Goal: Navigation & Orientation: Find specific page/section

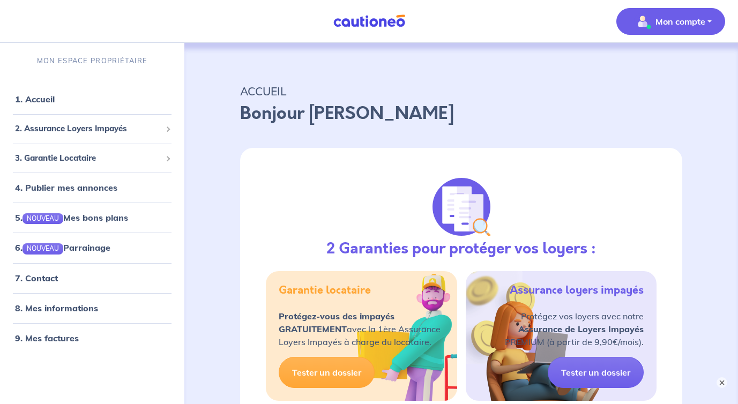
click at [683, 18] on p "Mon compte" at bounding box center [681, 21] width 50 height 13
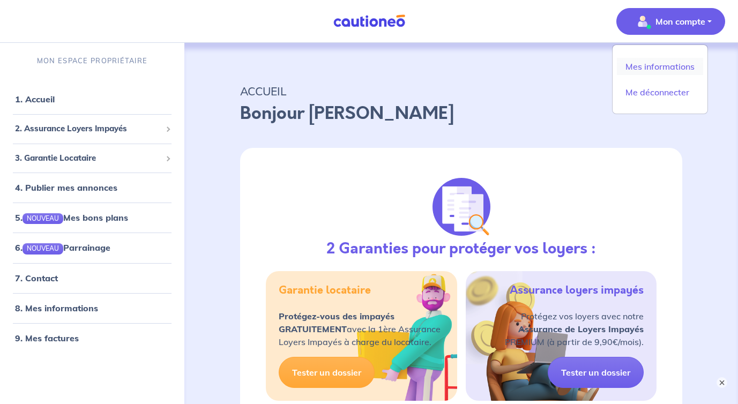
click at [643, 65] on link "Mes informations" at bounding box center [660, 66] width 86 height 17
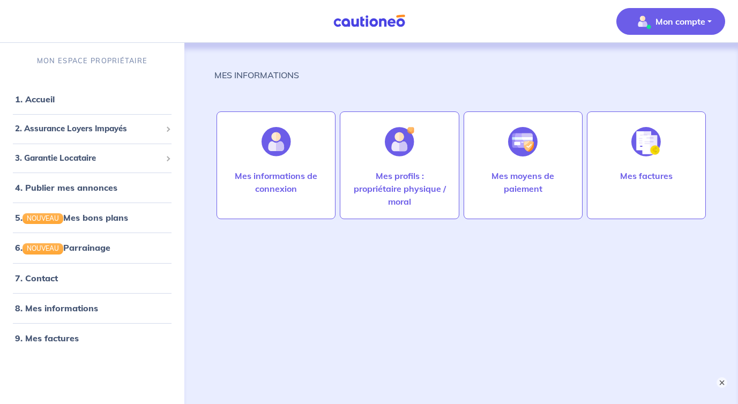
scroll to position [45, 0]
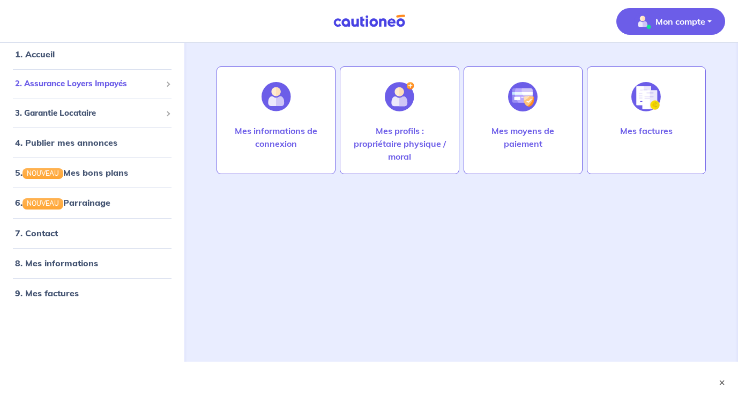
click at [110, 84] on span "2. Assurance Loyers Impayés" at bounding box center [88, 84] width 146 height 12
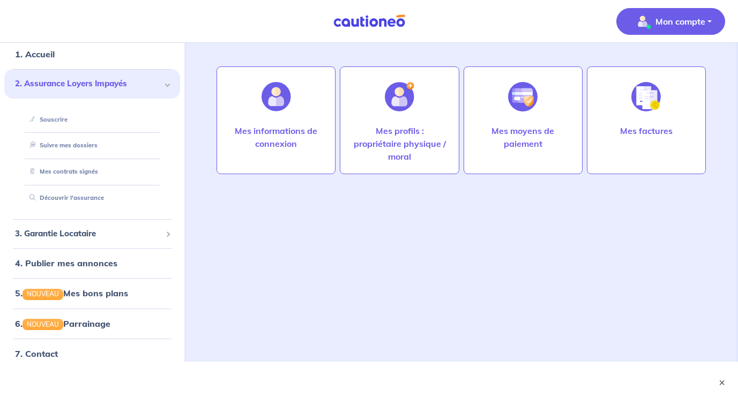
click at [110, 84] on span "2. Assurance Loyers Impayés" at bounding box center [88, 84] width 146 height 12
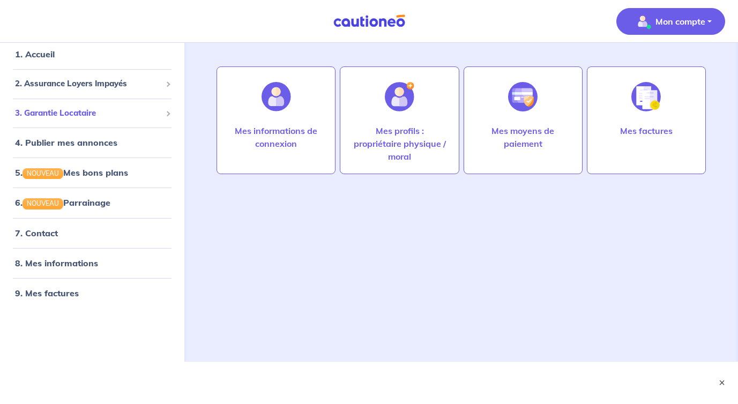
click at [91, 113] on span "3. Garantie Locataire" at bounding box center [88, 113] width 146 height 12
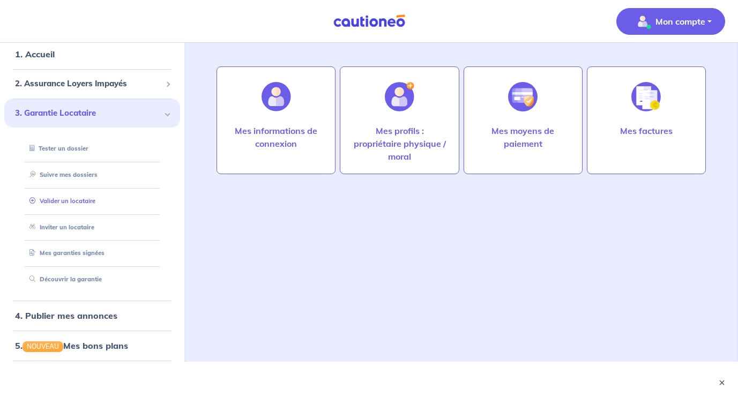
click at [85, 188] on li "Valider un locataire" at bounding box center [92, 201] width 150 height 26
click at [91, 179] on link "Suivre mes dossiers" at bounding box center [60, 175] width 71 height 8
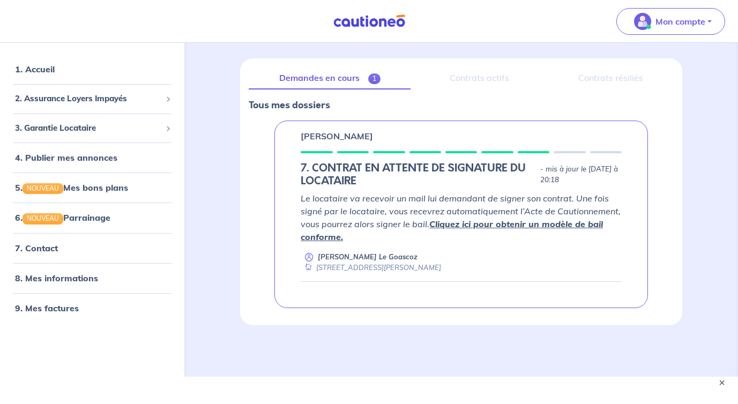
scroll to position [131, 0]
